Goal: Navigation & Orientation: Understand site structure

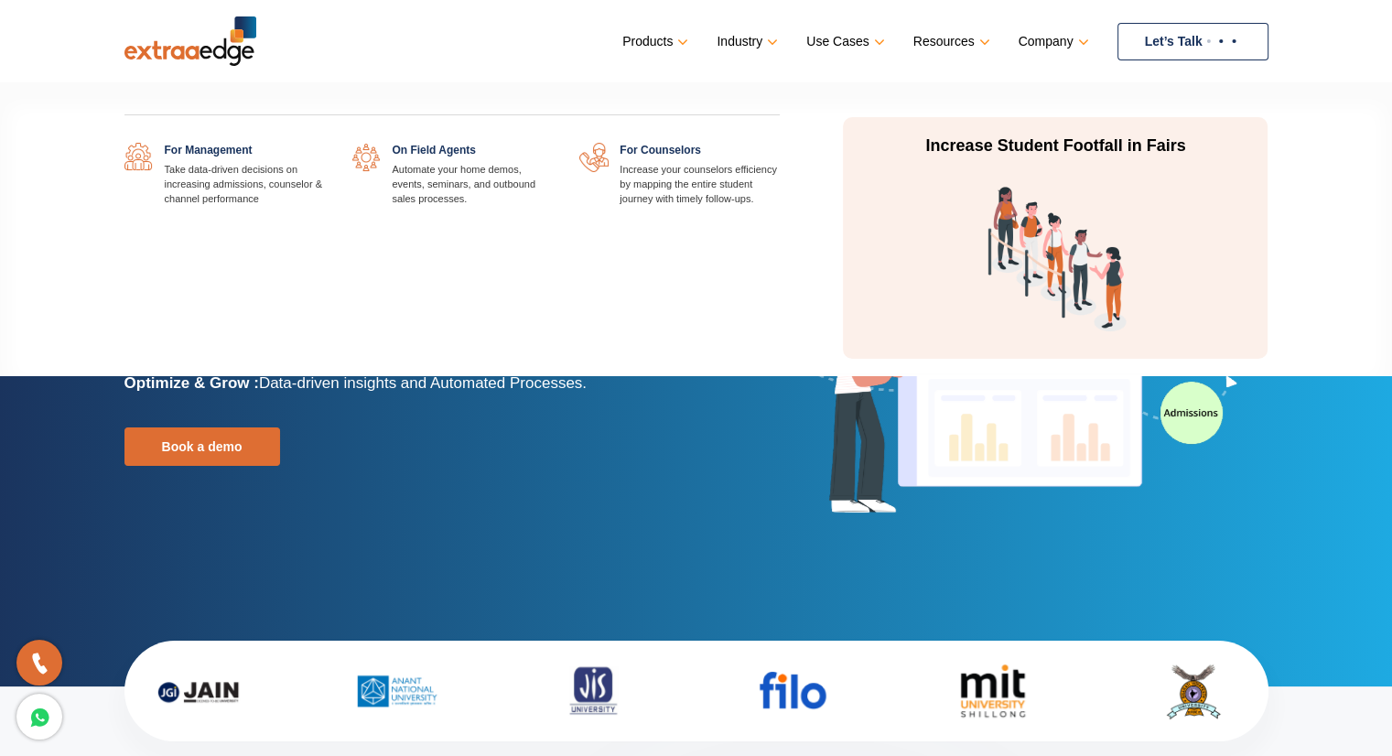
click at [842, 33] on link "Use Cases" at bounding box center [843, 41] width 74 height 27
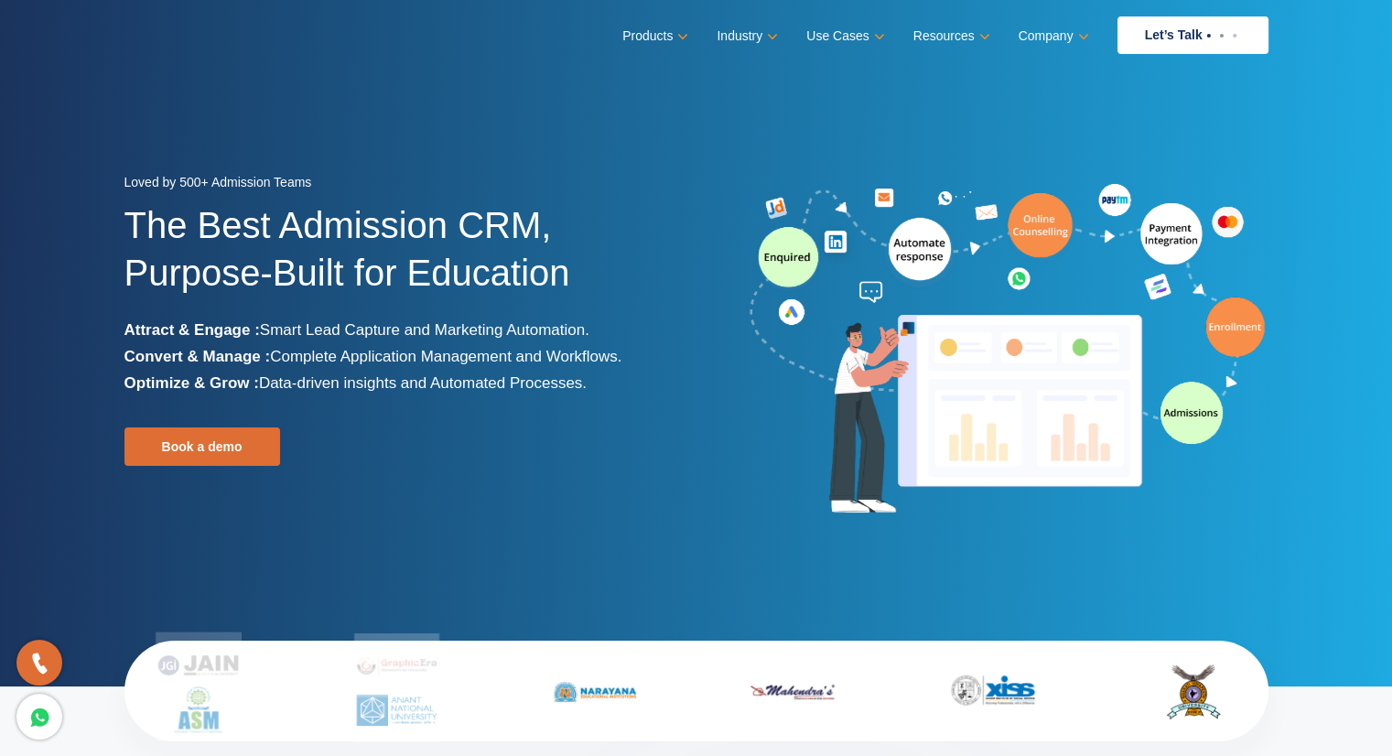
click at [737, 469] on div at bounding box center [990, 349] width 586 height 341
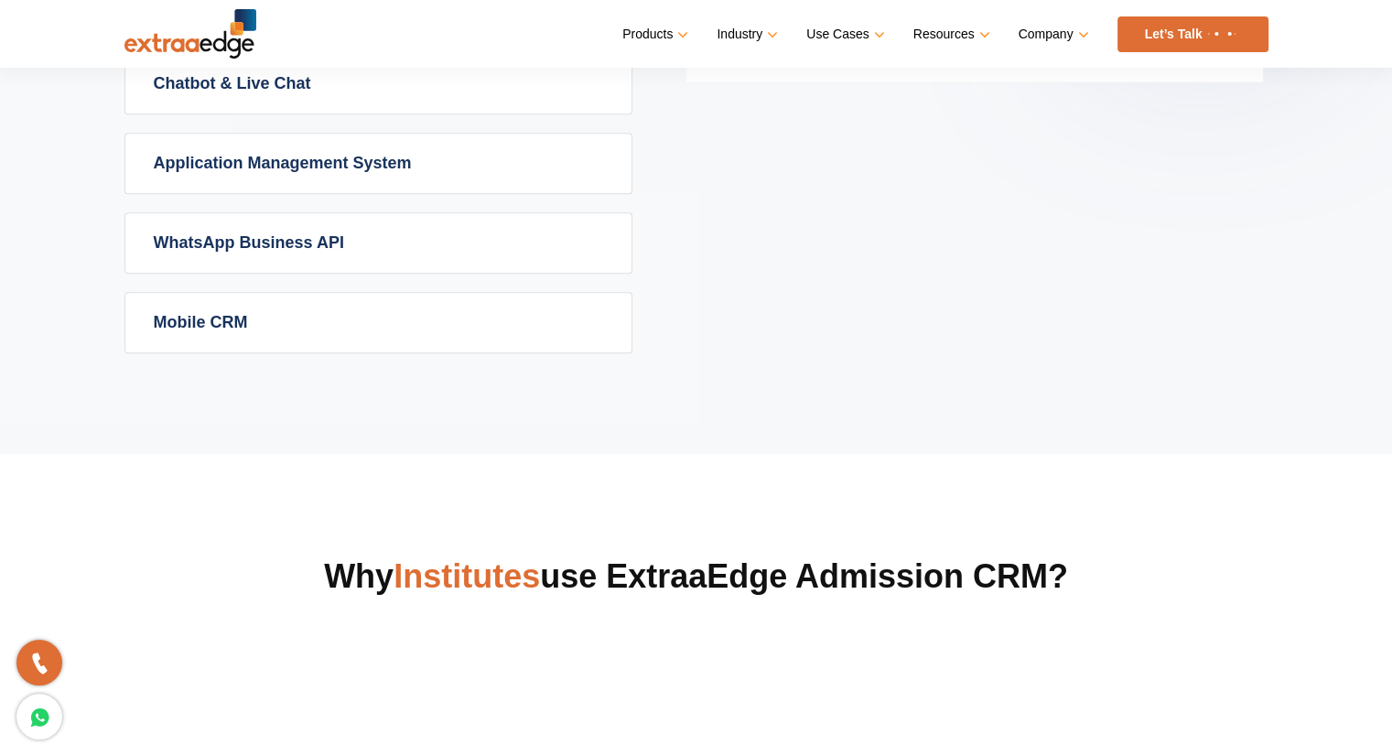
scroll to position [608, 0]
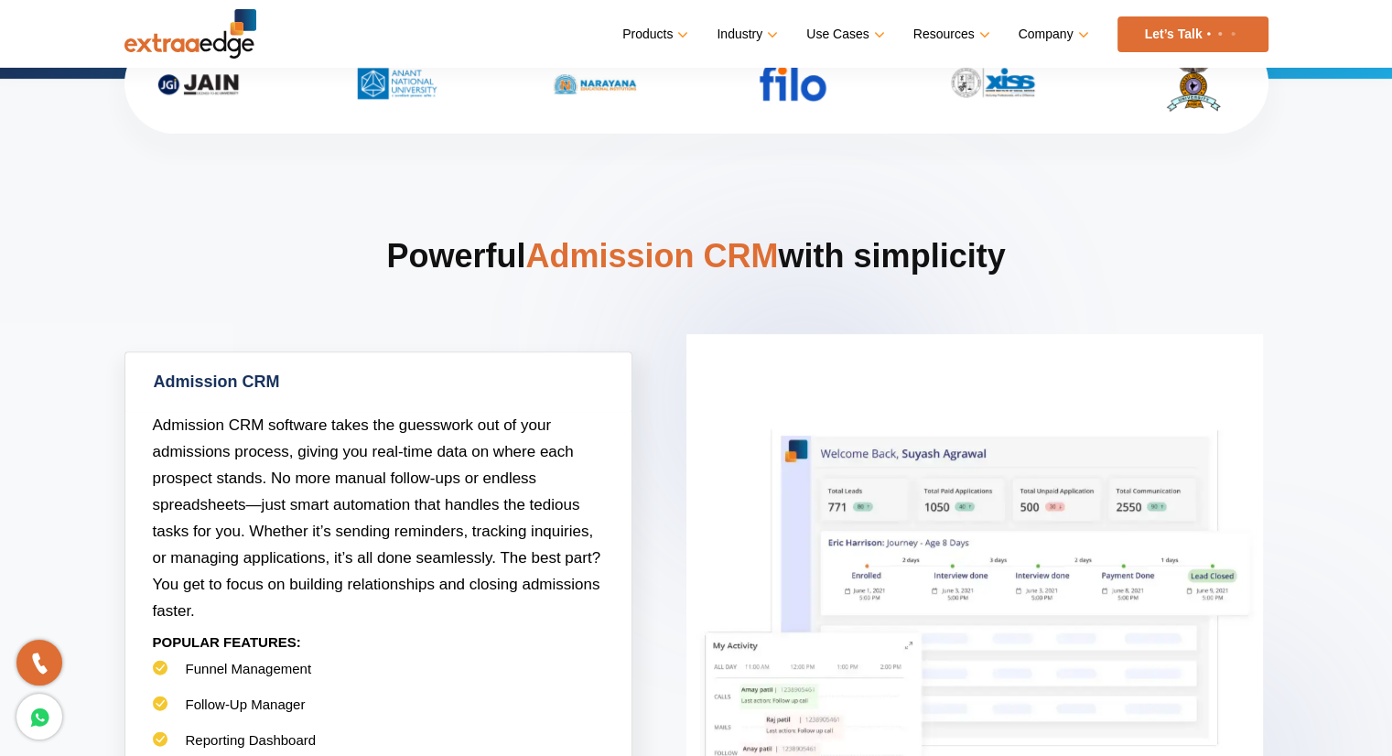
drag, startPoint x: 1391, startPoint y: 125, endPoint x: 1383, endPoint y: -6, distance: 132.1
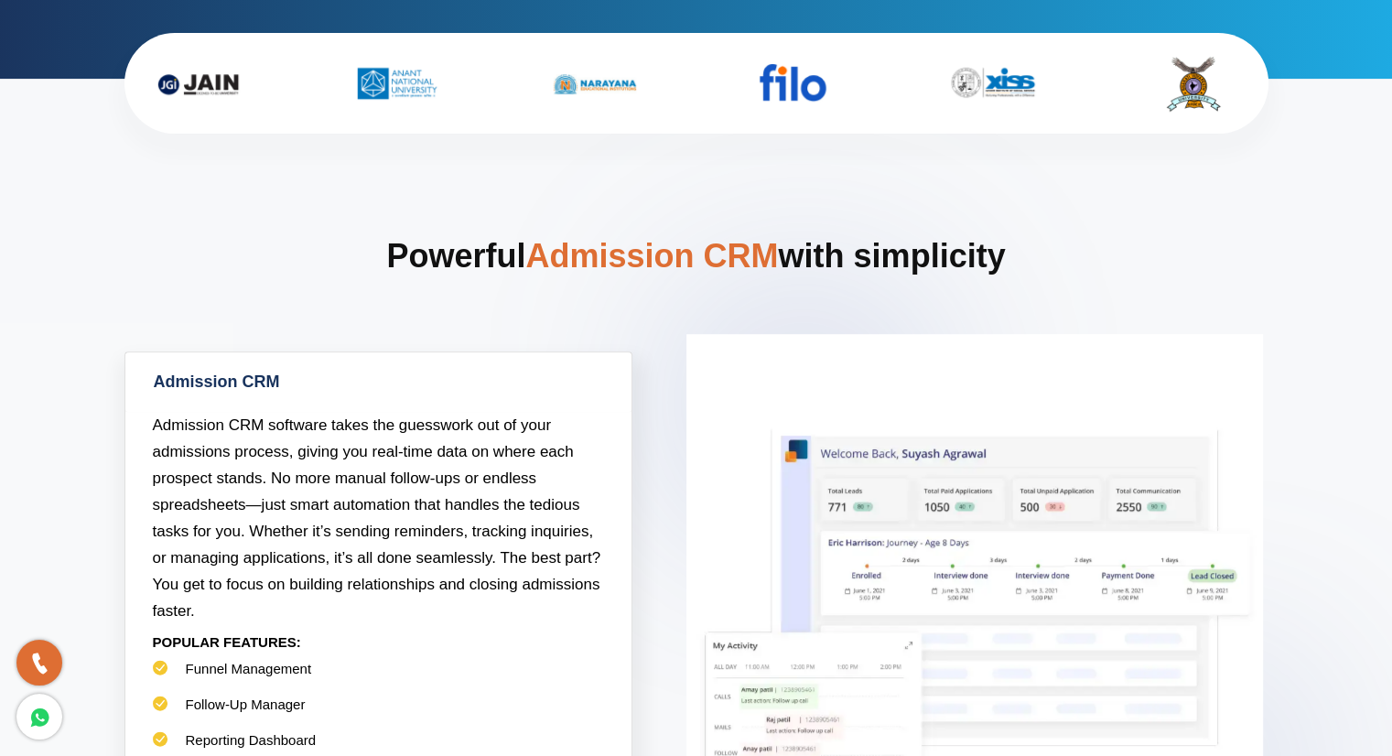
scroll to position [0, 0]
